Goal: Understand process/instructions

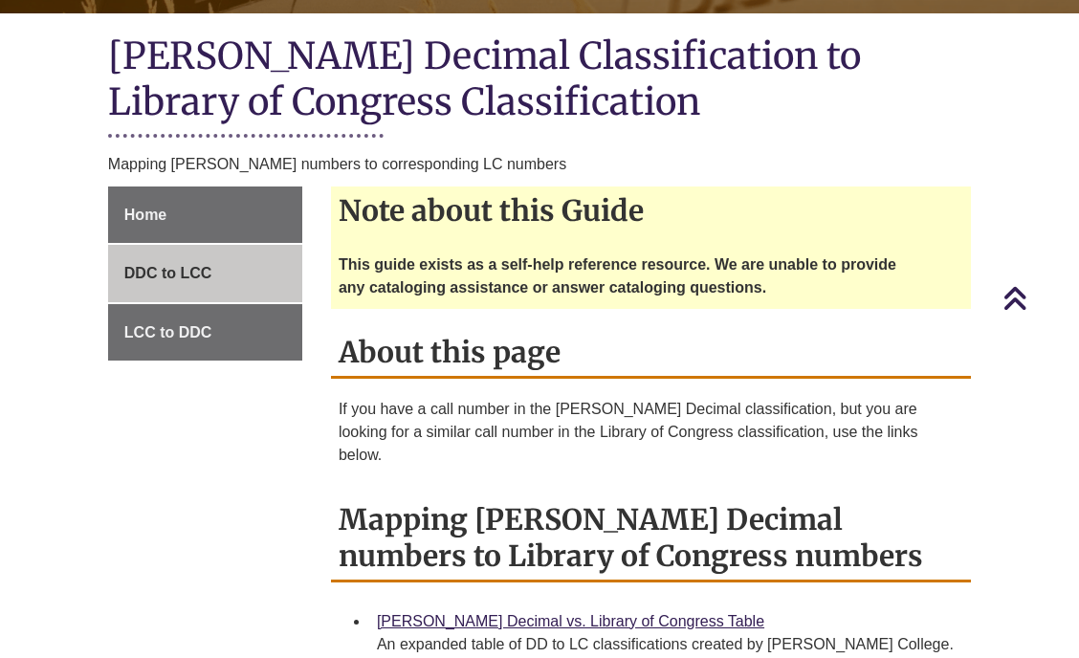
scroll to position [478, 0]
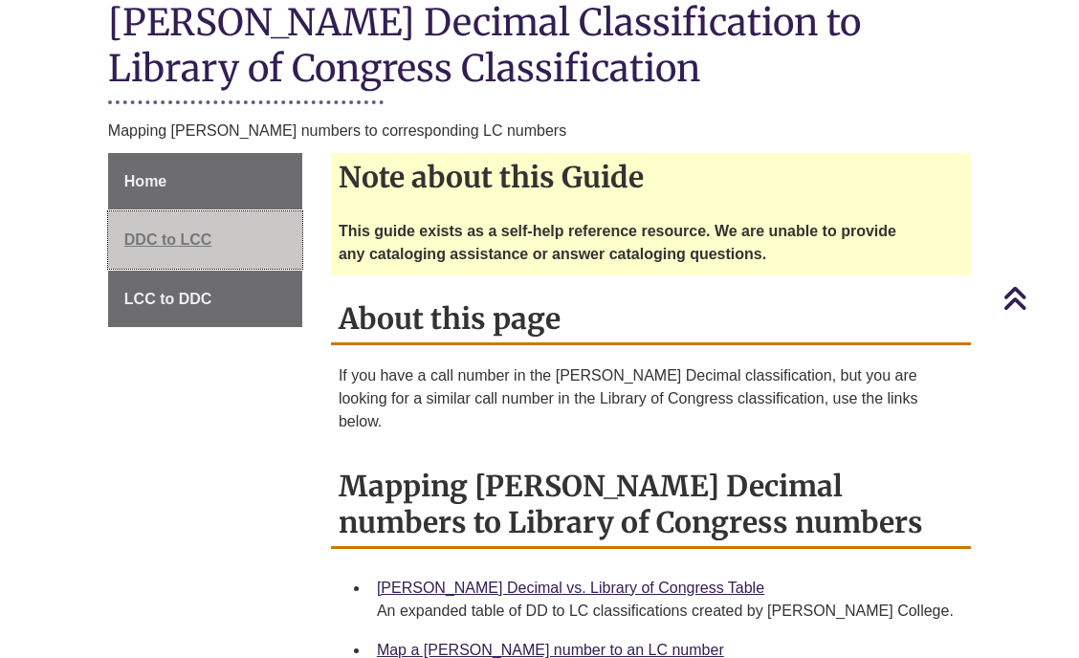
click at [189, 239] on span "DDC to LCC" at bounding box center [168, 240] width 88 height 16
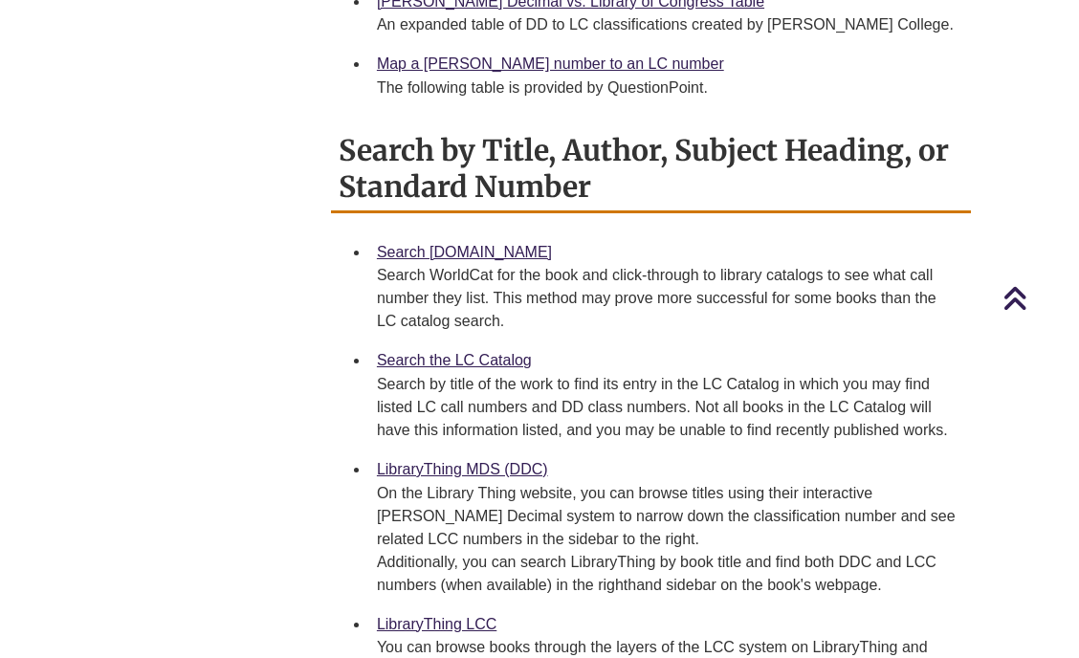
scroll to position [1148, 0]
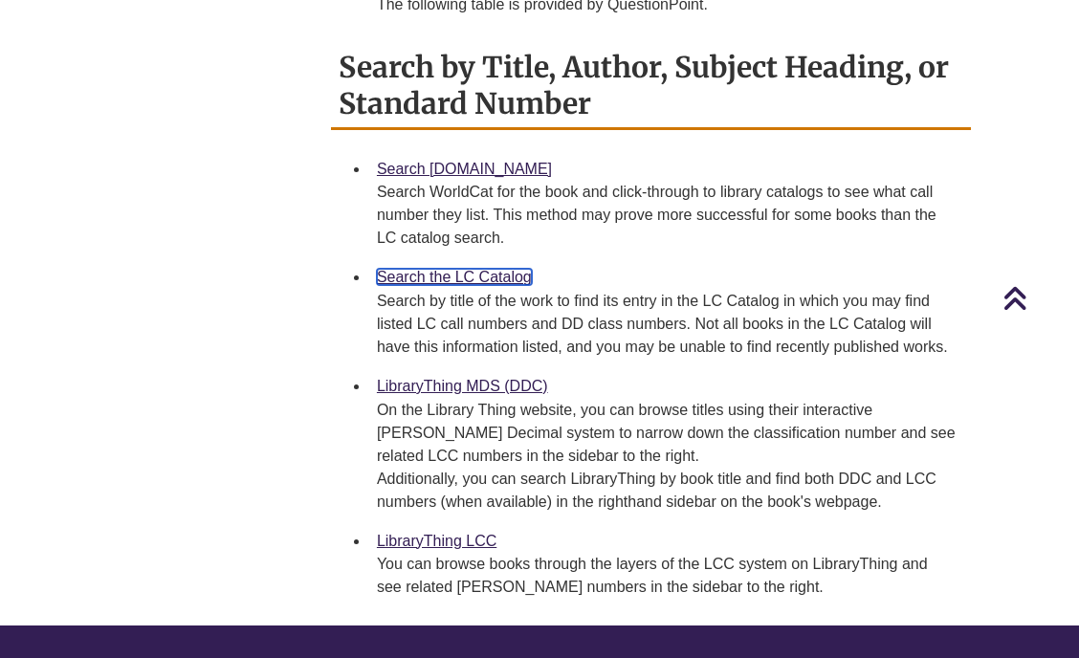
click at [474, 269] on link "Search the LC Catalog" at bounding box center [454, 277] width 155 height 16
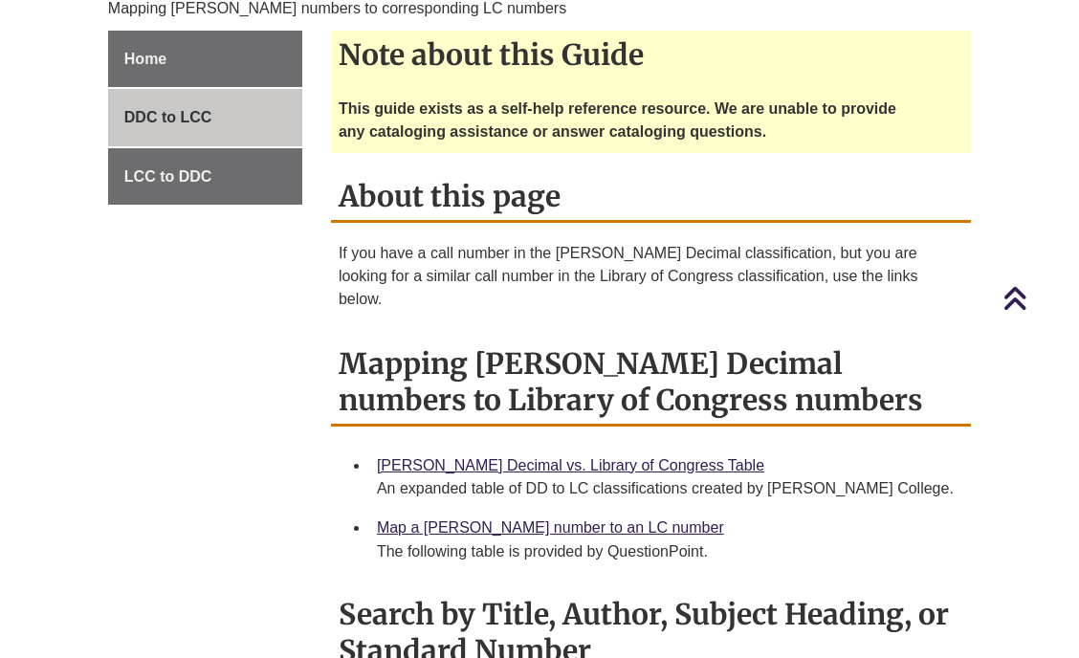
scroll to position [383, 0]
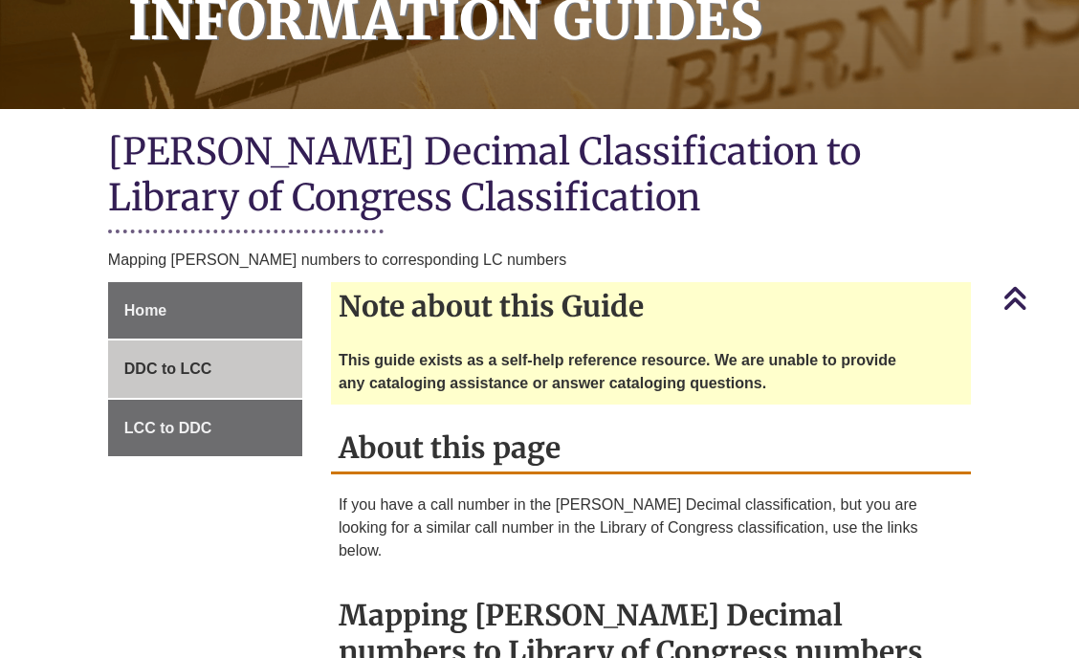
scroll to position [383, 0]
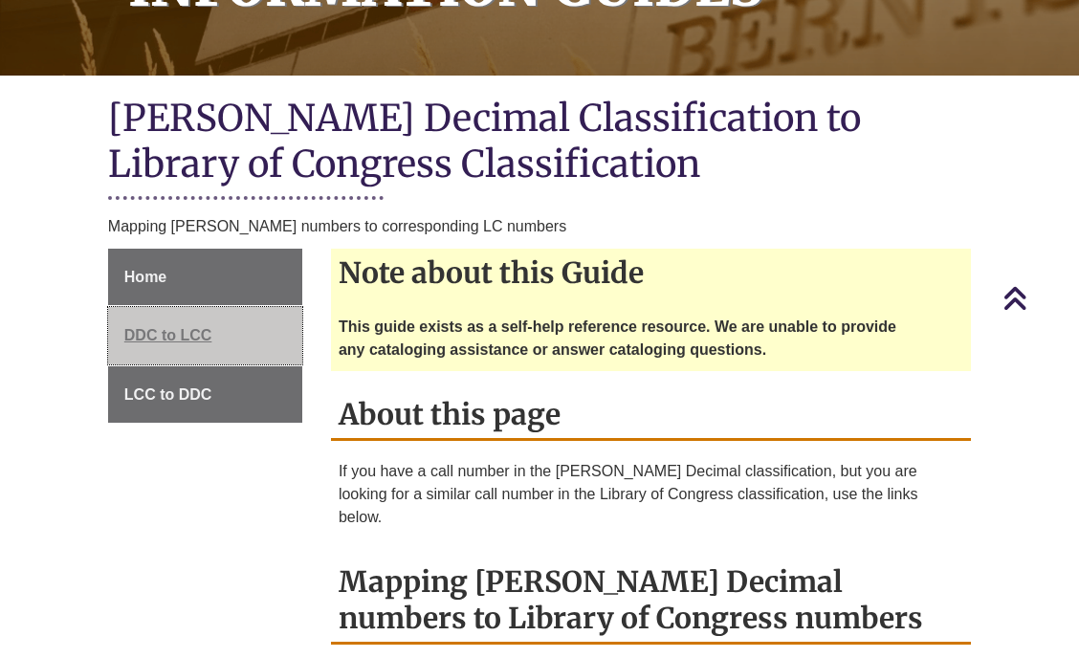
click at [198, 328] on span "DDC to LCC" at bounding box center [168, 335] width 88 height 16
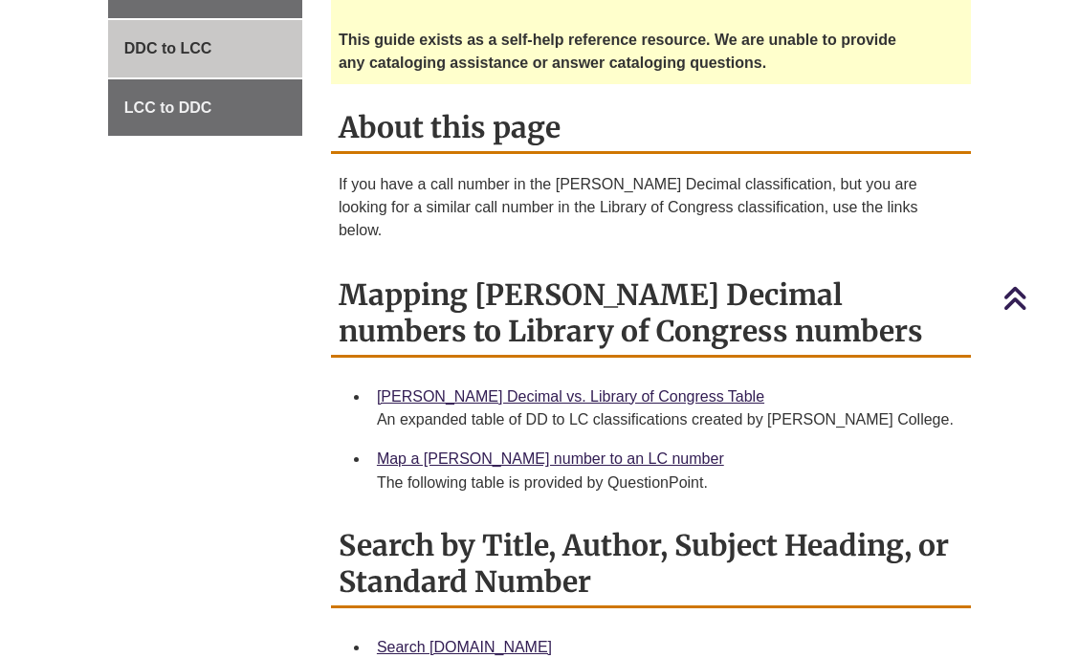
scroll to position [766, 0]
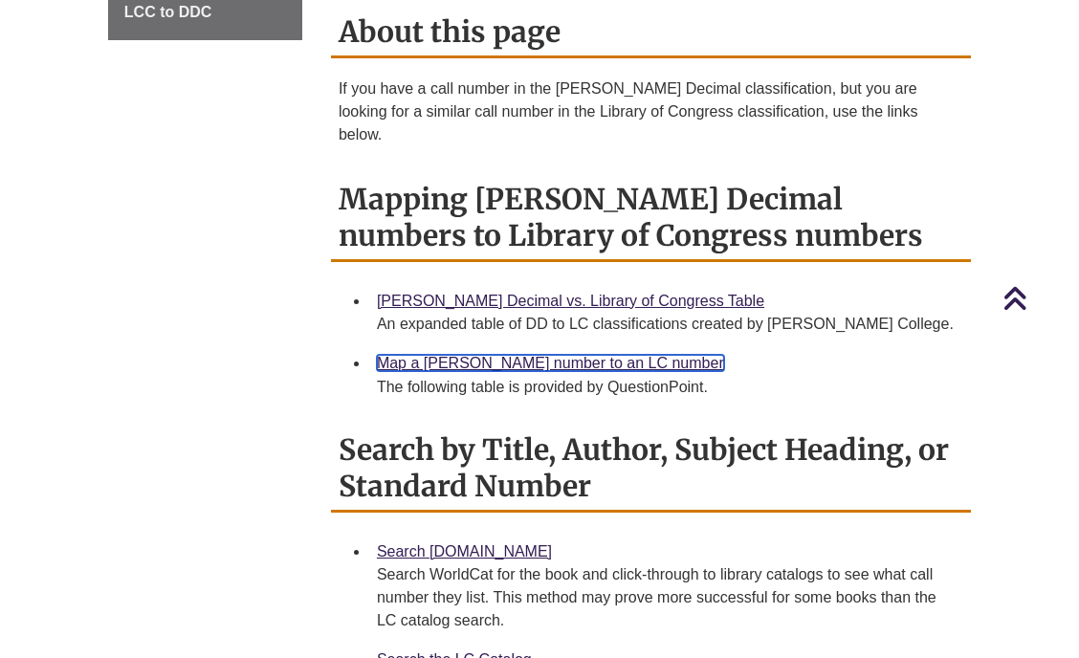
click at [499, 355] on link "Map a [PERSON_NAME] number to an LC number" at bounding box center [550, 363] width 347 height 16
